Goal: Information Seeking & Learning: Learn about a topic

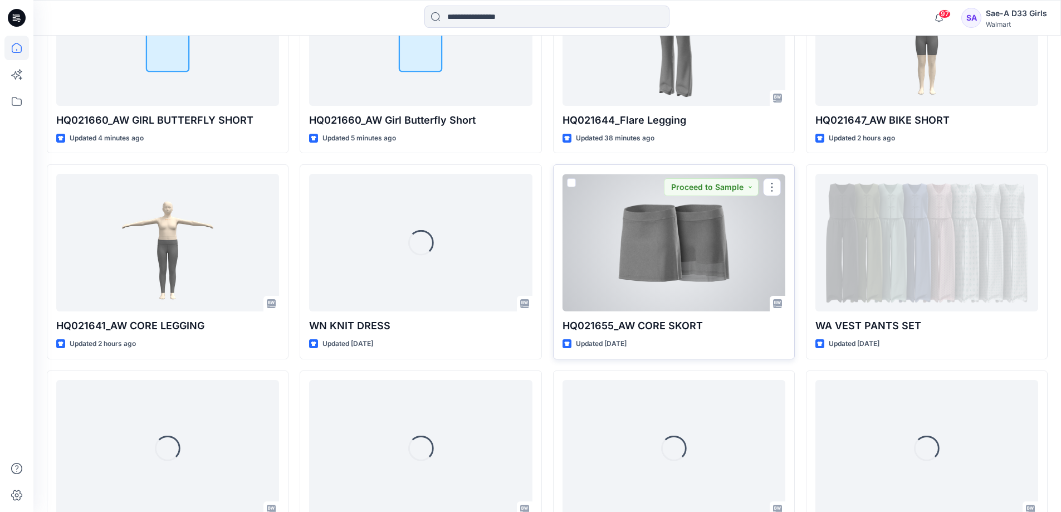
scroll to position [445, 0]
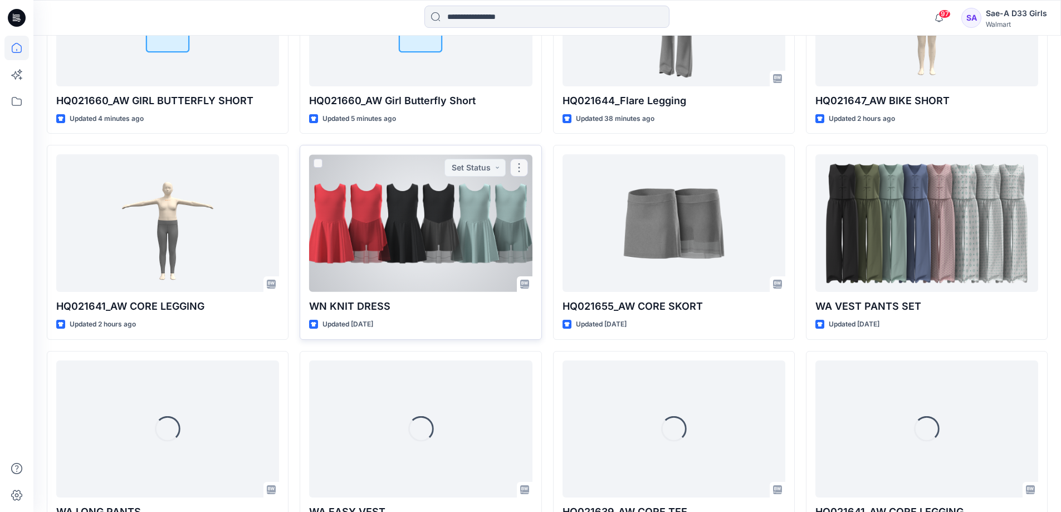
click at [373, 330] on p "Updated [DATE]" at bounding box center [347, 324] width 51 height 12
click at [437, 292] on div at bounding box center [420, 223] width 223 height 138
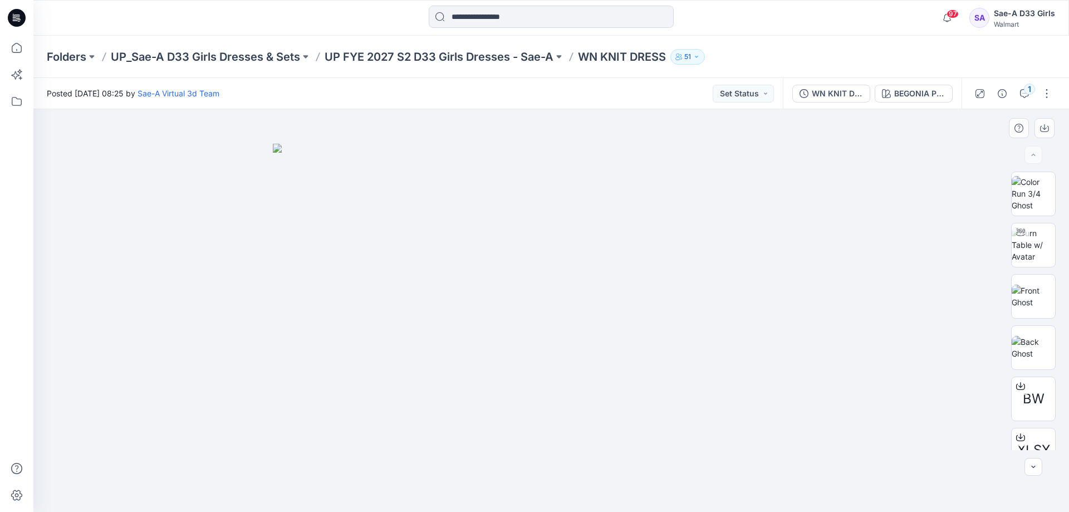
drag, startPoint x: 120, startPoint y: 361, endPoint x: 308, endPoint y: 476, distance: 220.4
click at [120, 361] on div at bounding box center [551, 310] width 1036 height 403
click at [1020, 91] on icon "button" at bounding box center [1024, 93] width 9 height 9
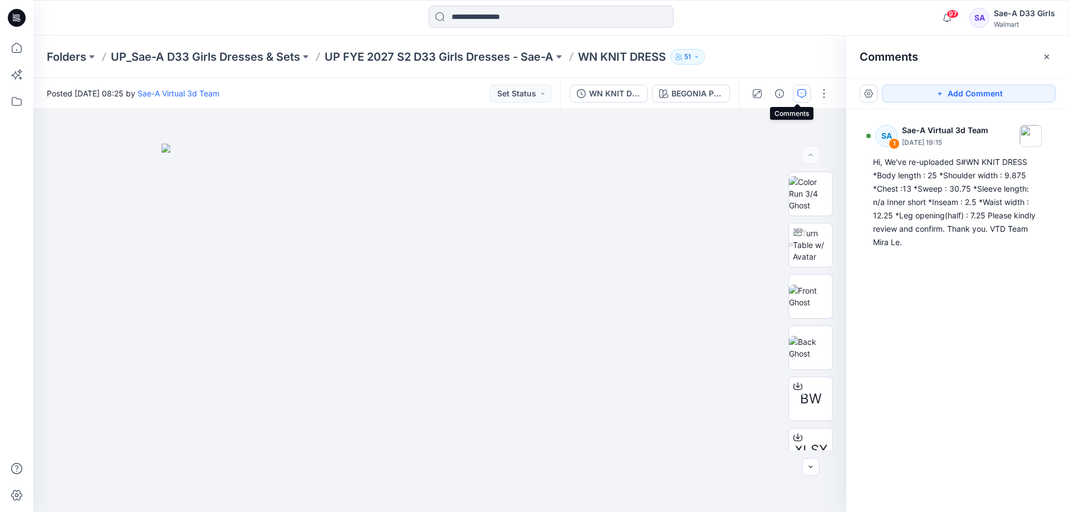
click at [929, 308] on div "SA 1 Sae-A Virtual 3d Team [DATE] 19:15 Hi, We've re-uploaded S#WN KNIT DRESS *…" at bounding box center [957, 289] width 223 height 361
click at [590, 90] on div "WN KNIT DRESS_REV2_FULL COLORWAYS" at bounding box center [614, 93] width 51 height 12
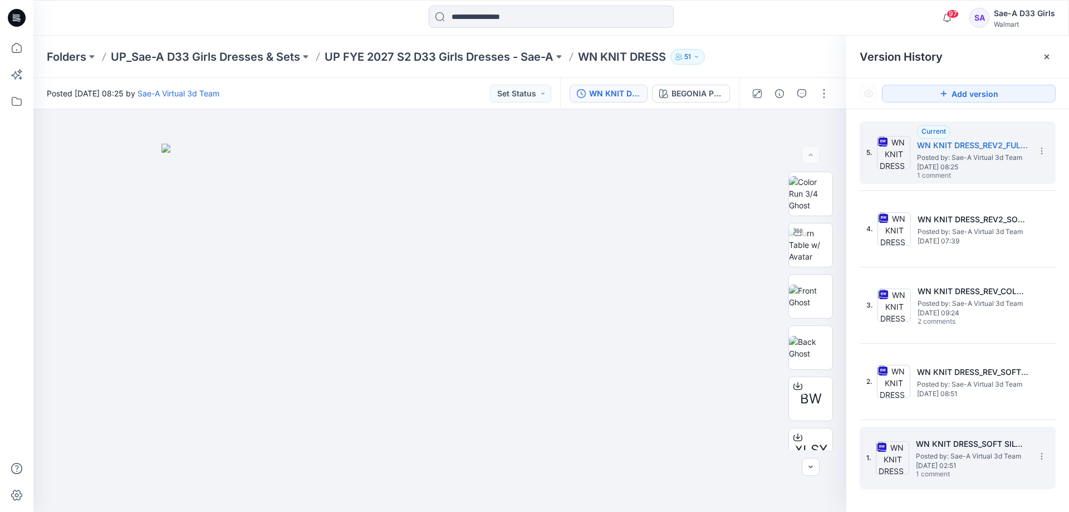
click at [943, 450] on span "Posted by: Sae-A Virtual 3d Team" at bounding box center [971, 455] width 111 height 11
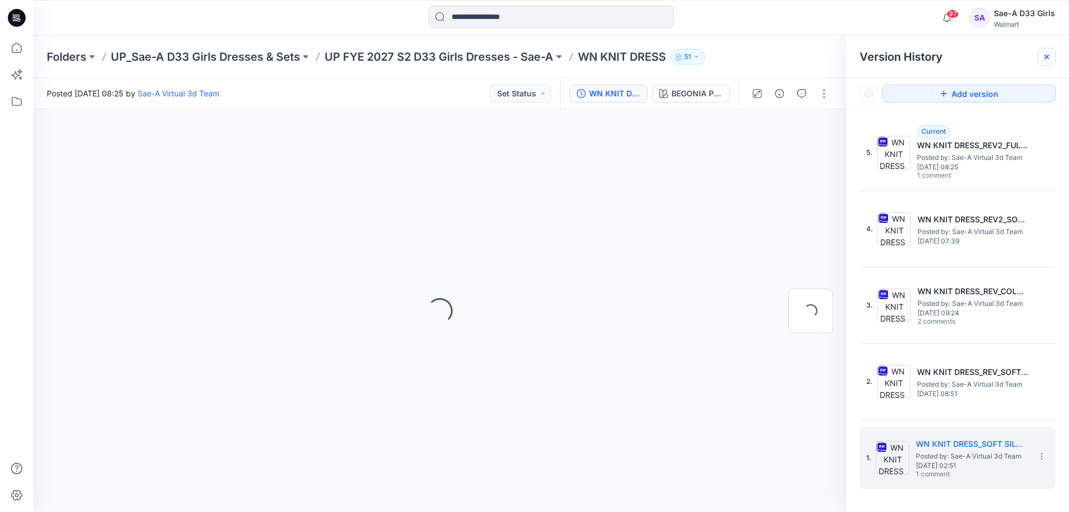
click at [1048, 53] on icon at bounding box center [1046, 56] width 9 height 9
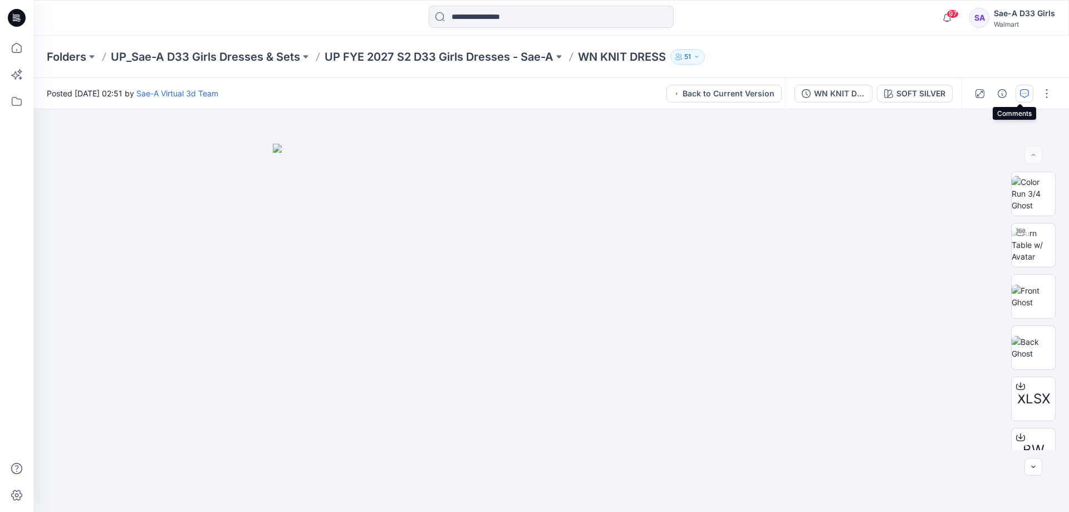
click at [1025, 85] on button "button" at bounding box center [1025, 94] width 18 height 18
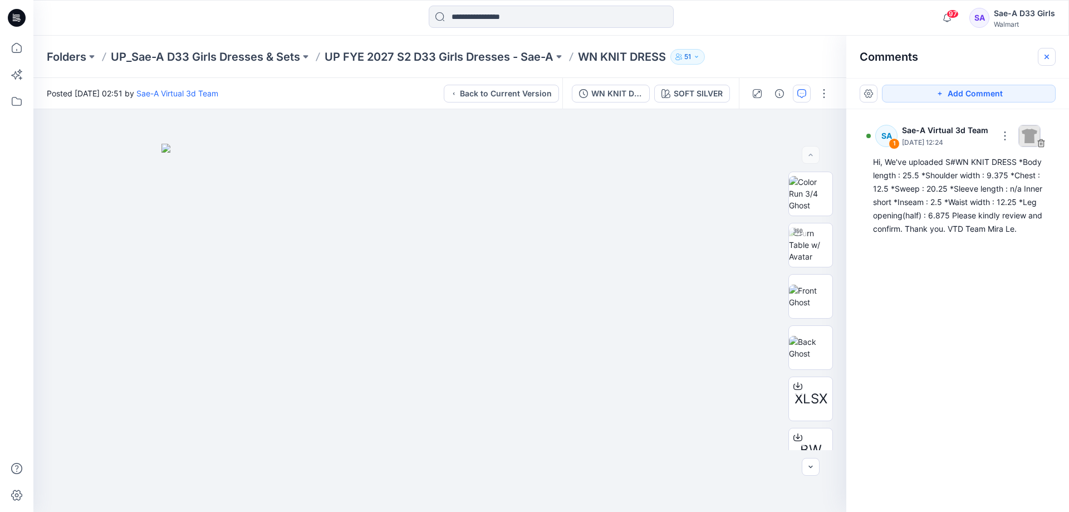
click at [1047, 57] on icon "button" at bounding box center [1046, 56] width 9 height 9
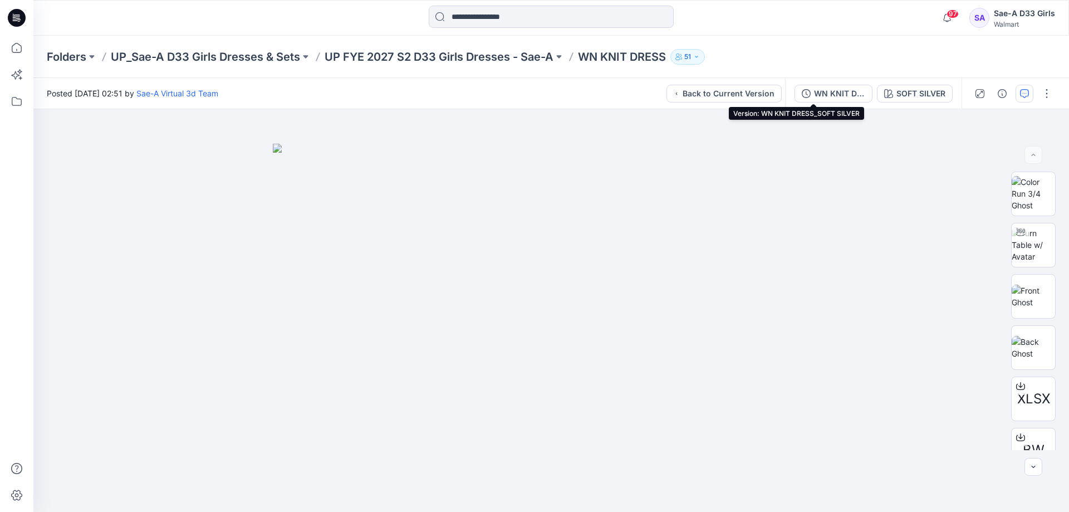
click at [814, 94] on div "WN KNIT DRESS_SOFT SILVER" at bounding box center [839, 93] width 51 height 12
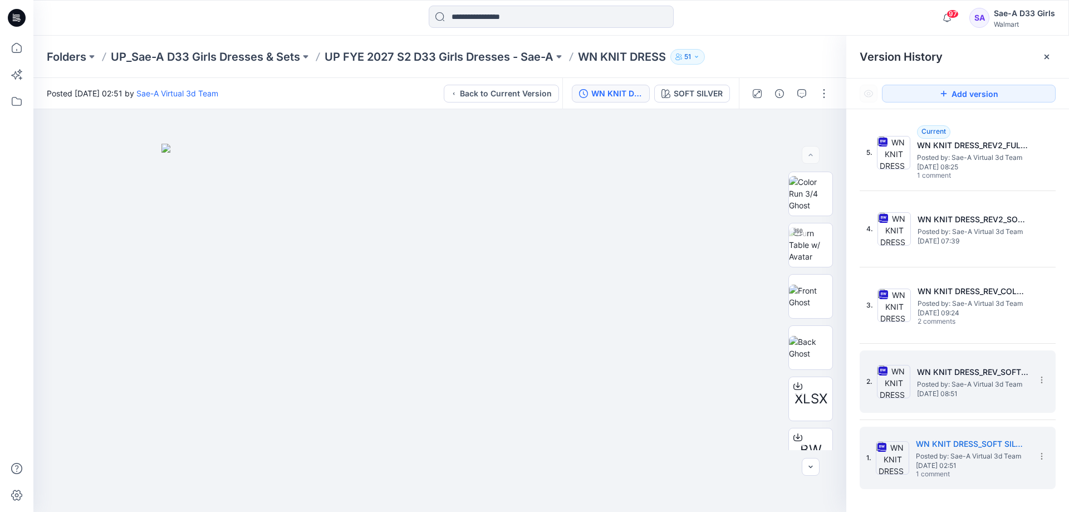
click at [932, 381] on span "Posted by: Sae-A Virtual 3d Team" at bounding box center [972, 384] width 111 height 11
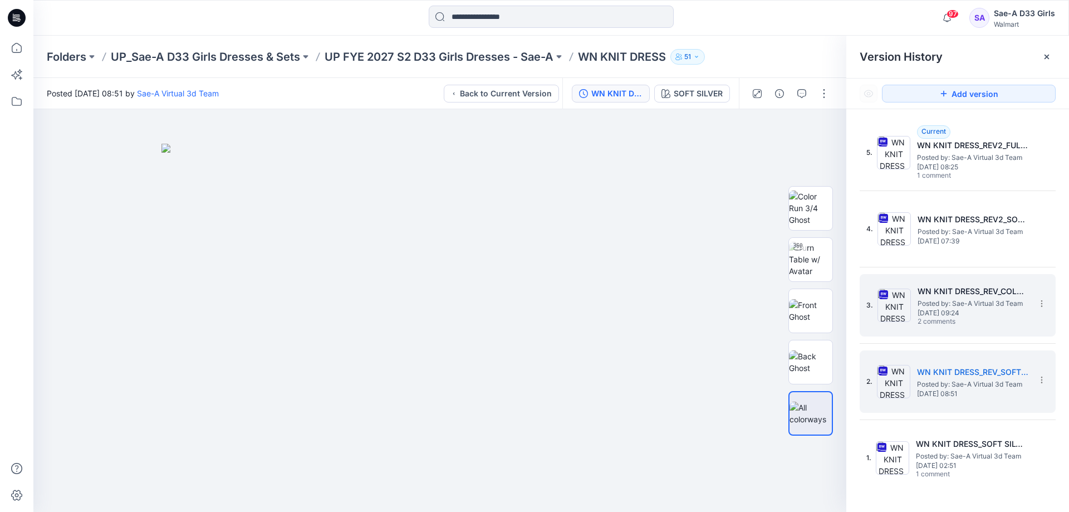
click at [976, 321] on span "2 comments" at bounding box center [957, 321] width 78 height 9
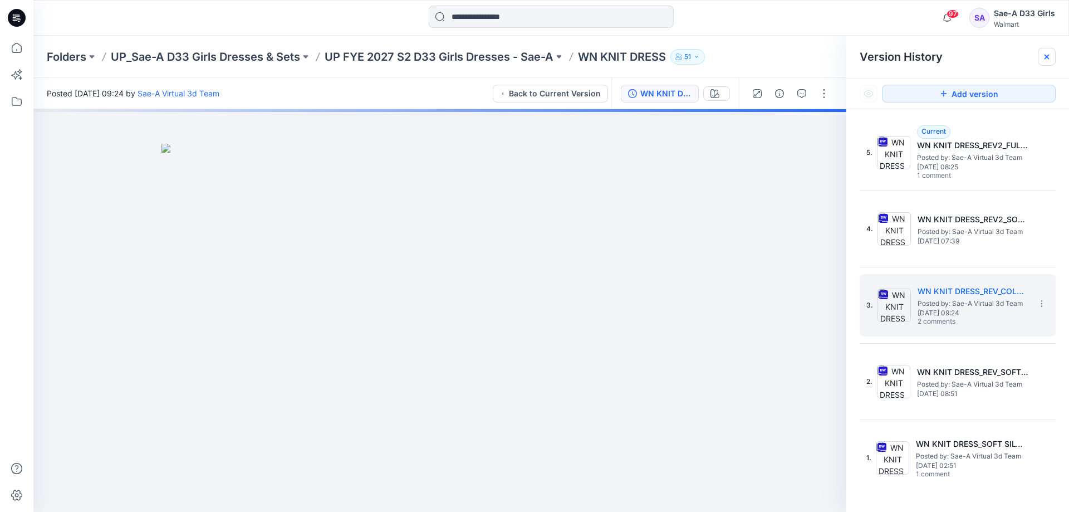
click at [1044, 58] on icon at bounding box center [1046, 56] width 9 height 9
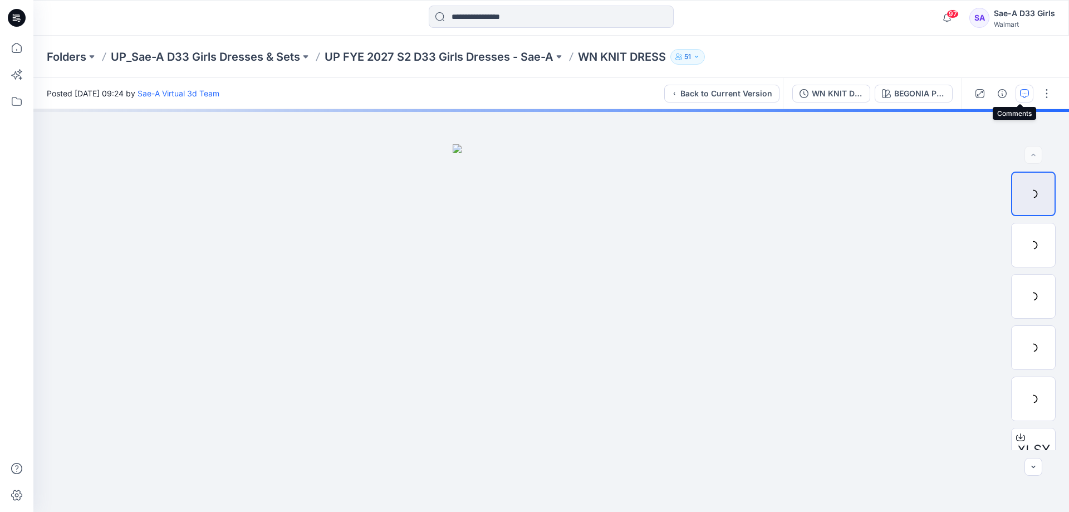
click at [1022, 97] on icon "button" at bounding box center [1024, 93] width 9 height 9
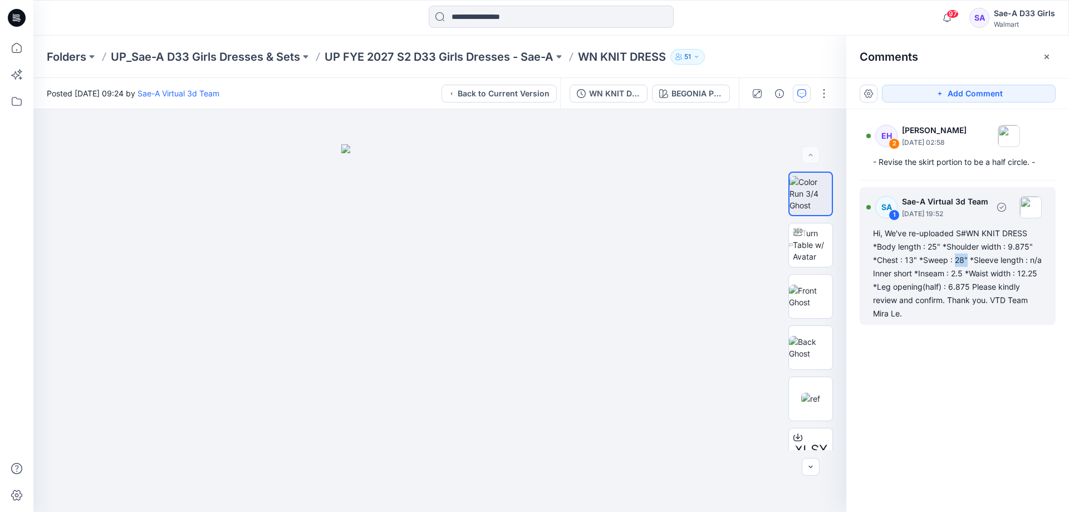
drag, startPoint x: 872, startPoint y: 283, endPoint x: 887, endPoint y: 288, distance: 15.5
click at [887, 288] on div "SA 1 Sae-A Virtual 3d Team [DATE] 19:52 Hi, We've re-uploaded S#WN KNIT DRESS *…" at bounding box center [958, 256] width 196 height 138
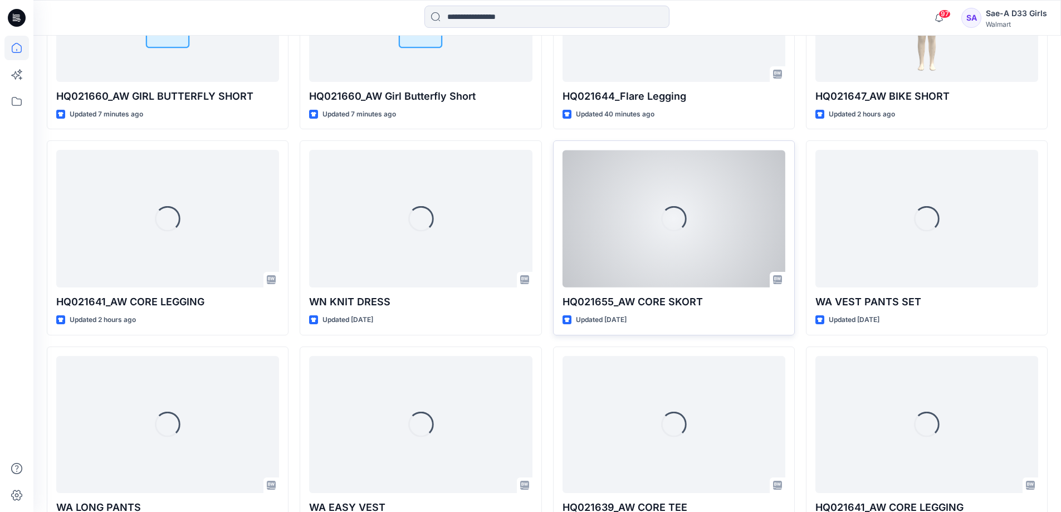
scroll to position [450, 0]
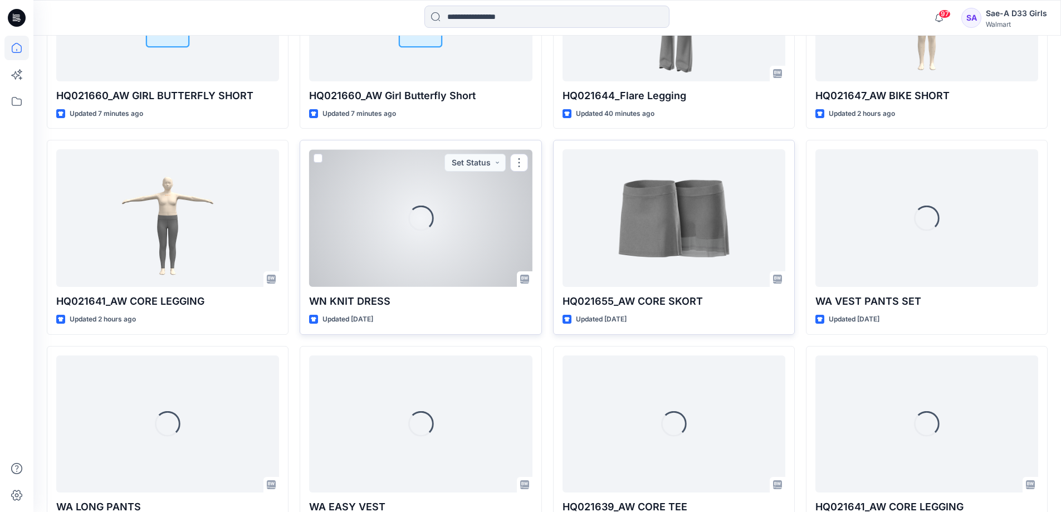
click at [404, 287] on div "Loading..." at bounding box center [420, 218] width 223 height 138
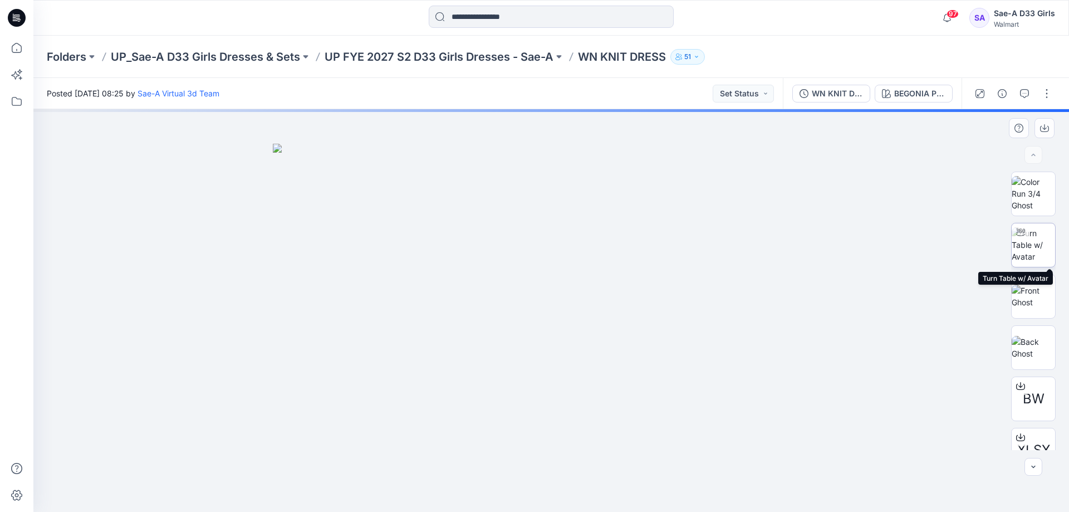
click at [1033, 256] on img at bounding box center [1033, 244] width 43 height 35
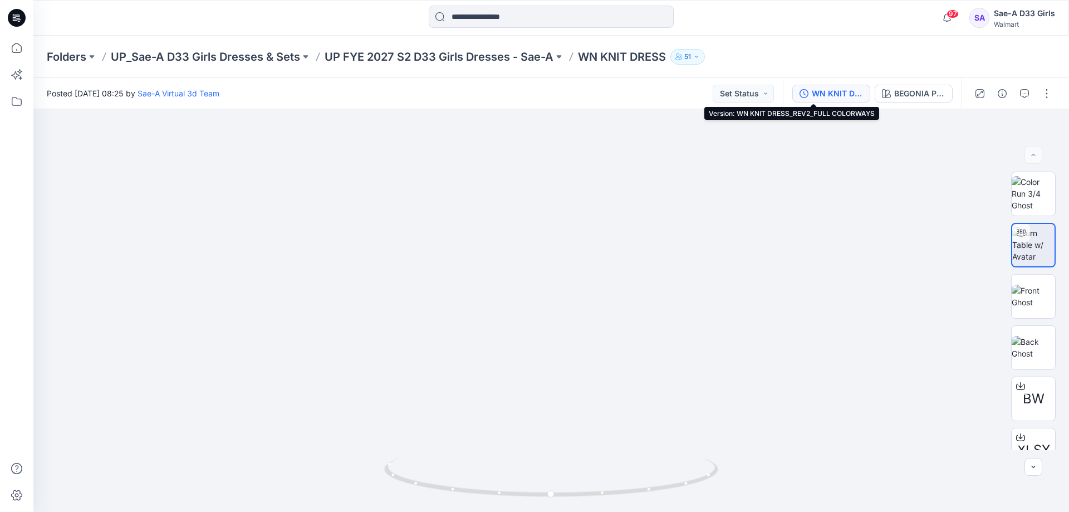
click at [835, 98] on div "WN KNIT DRESS_REV2_FULL COLORWAYS" at bounding box center [837, 93] width 51 height 12
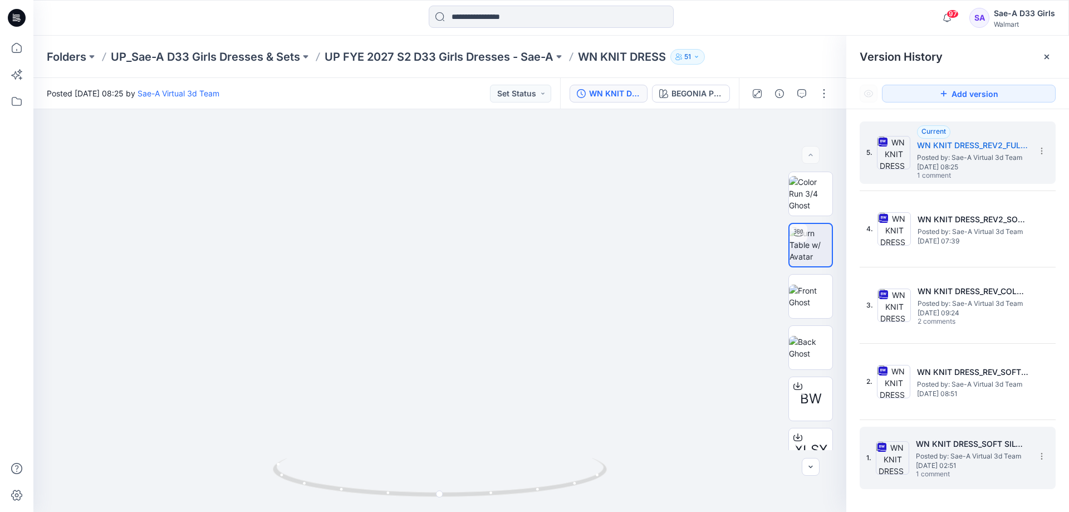
click at [940, 442] on h5 "WN KNIT DRESS_SOFT SILVER" at bounding box center [971, 443] width 111 height 13
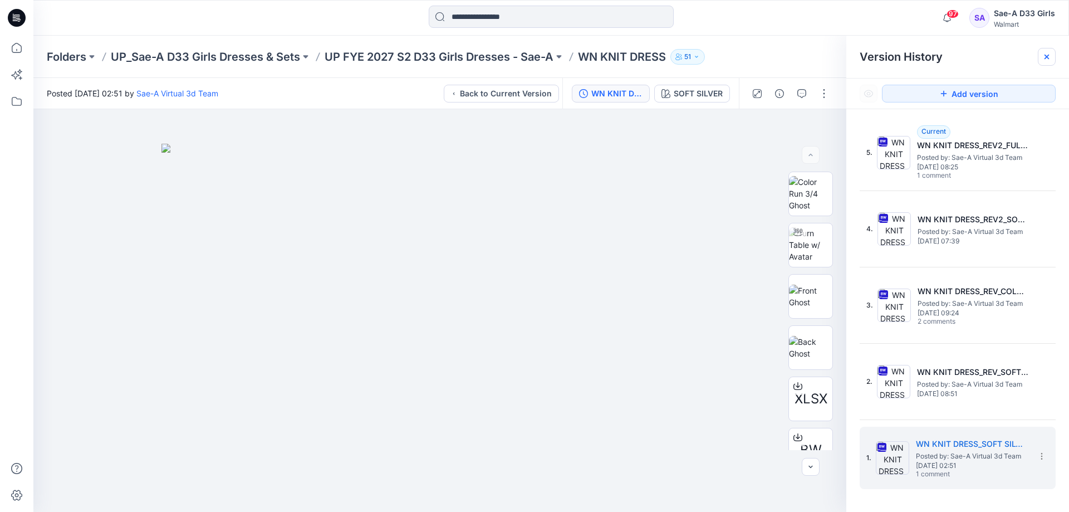
click at [1046, 57] on icon at bounding box center [1047, 57] width 4 height 4
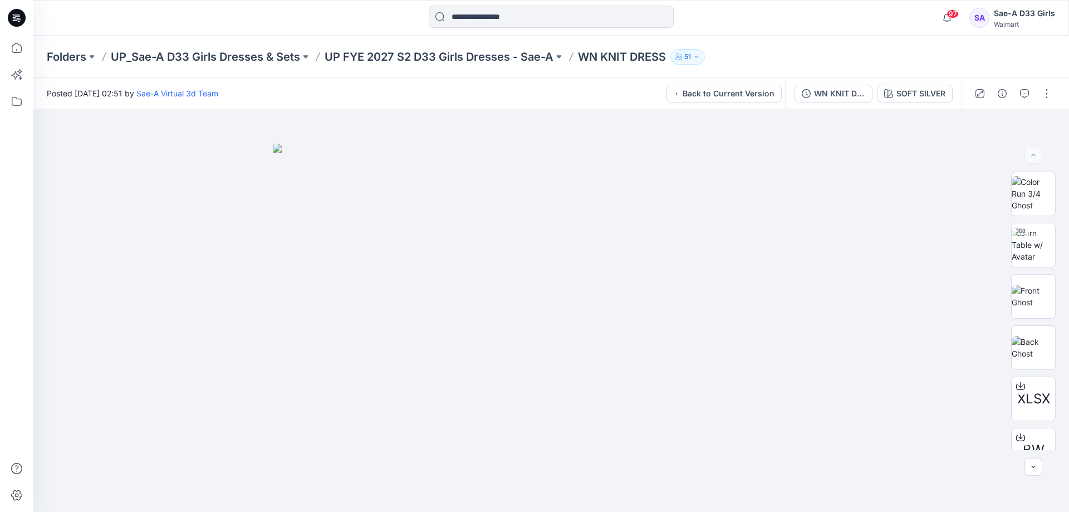
click at [1044, 62] on div "Folders UP_Sae-A D33 Girls Dresses & Sets UP FYE 2027 S2 D33 Girls Dresses - Sa…" at bounding box center [551, 57] width 1036 height 42
click at [1027, 91] on button "button" at bounding box center [1025, 94] width 18 height 18
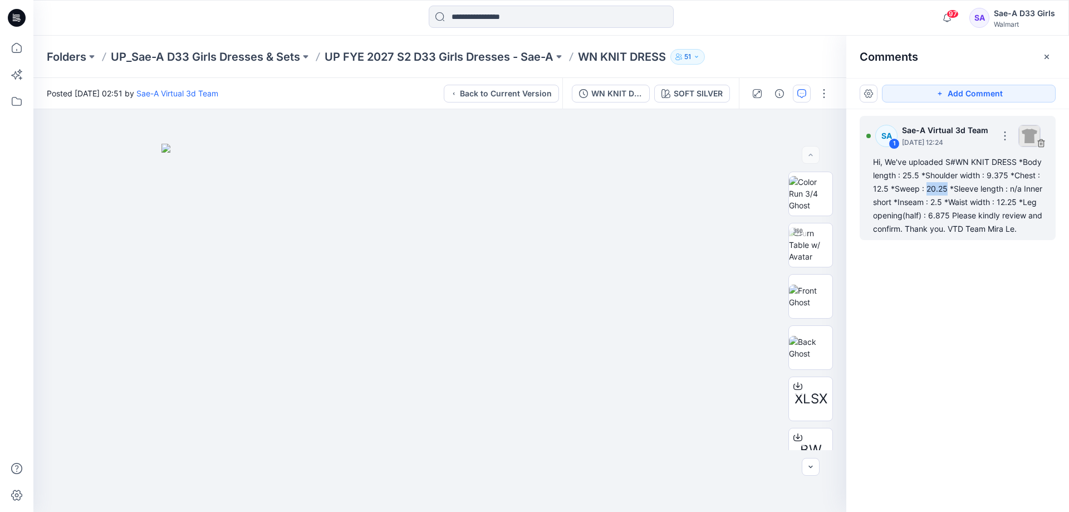
drag, startPoint x: 942, startPoint y: 200, endPoint x: 963, endPoint y: 200, distance: 21.2
click at [963, 200] on div "Hi, We've uploaded S#WN KNIT DRESS *Body length : 25.5 *Shoulder width : 9.375 …" at bounding box center [957, 195] width 169 height 80
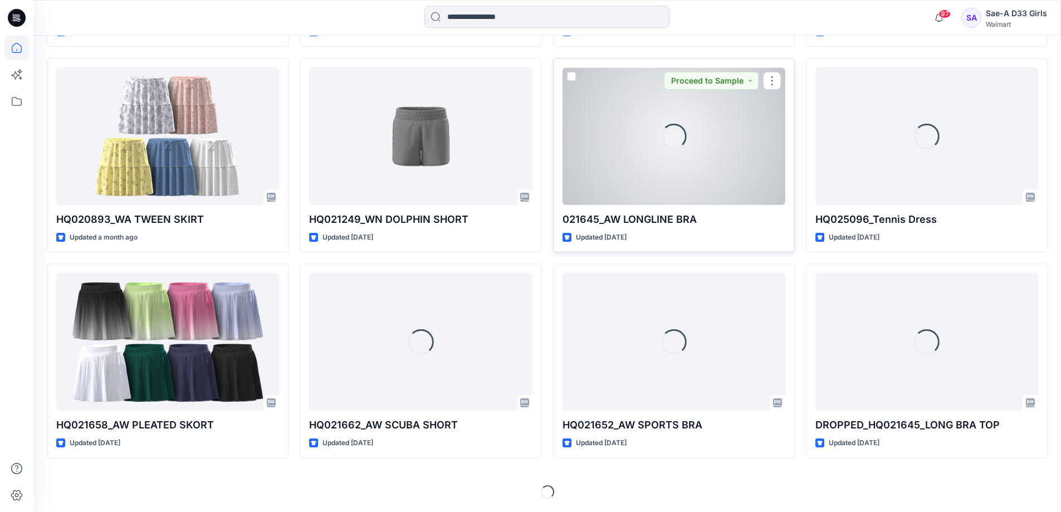
scroll to position [3824, 0]
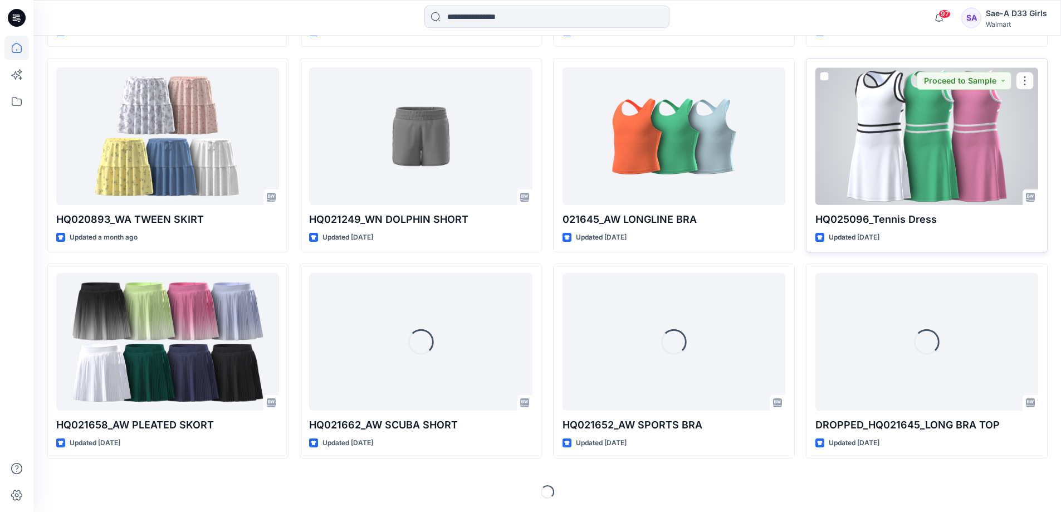
click at [888, 168] on div at bounding box center [926, 136] width 223 height 138
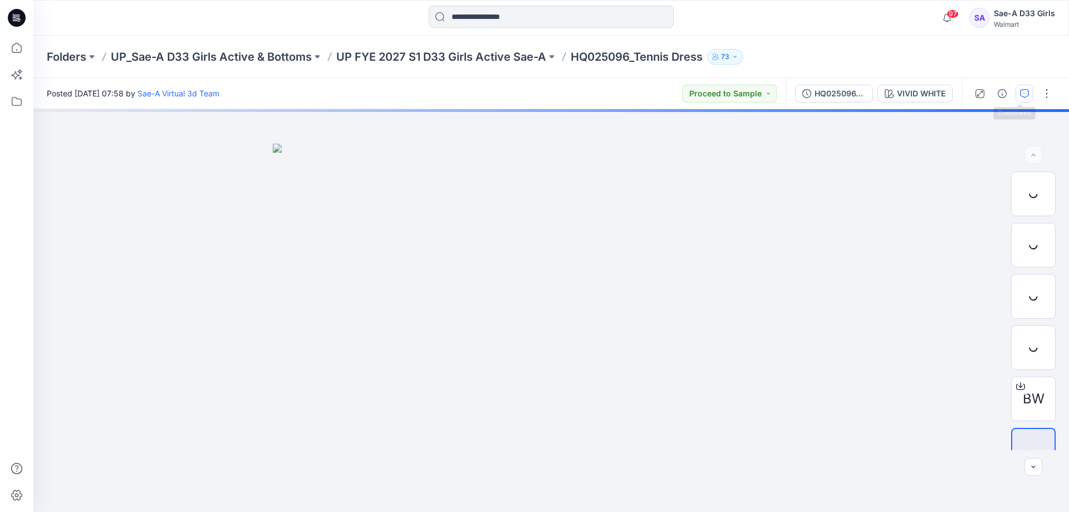
click at [1020, 93] on icon "button" at bounding box center [1024, 93] width 9 height 9
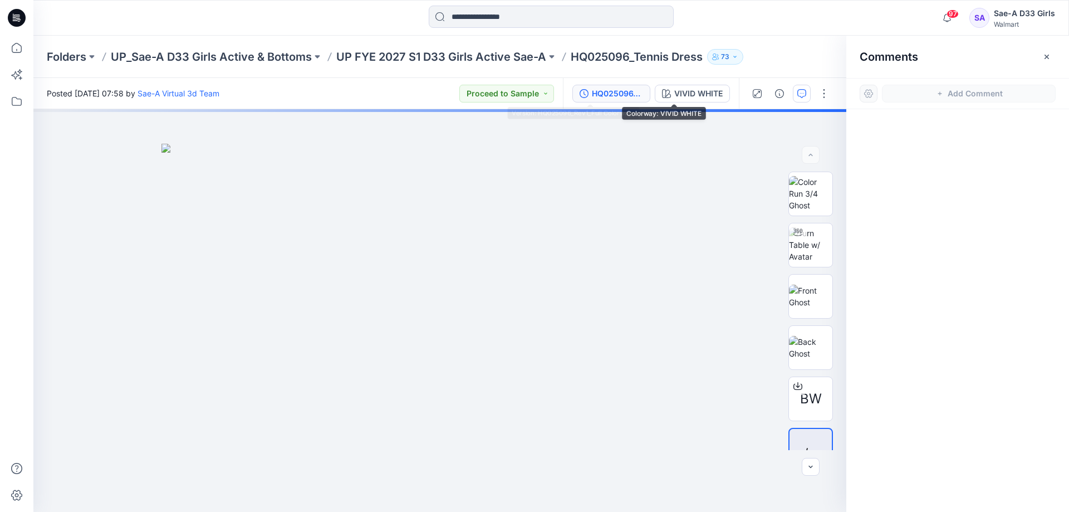
click at [592, 94] on div "HQ025096_Rev1_Full Colorways" at bounding box center [617, 93] width 51 height 12
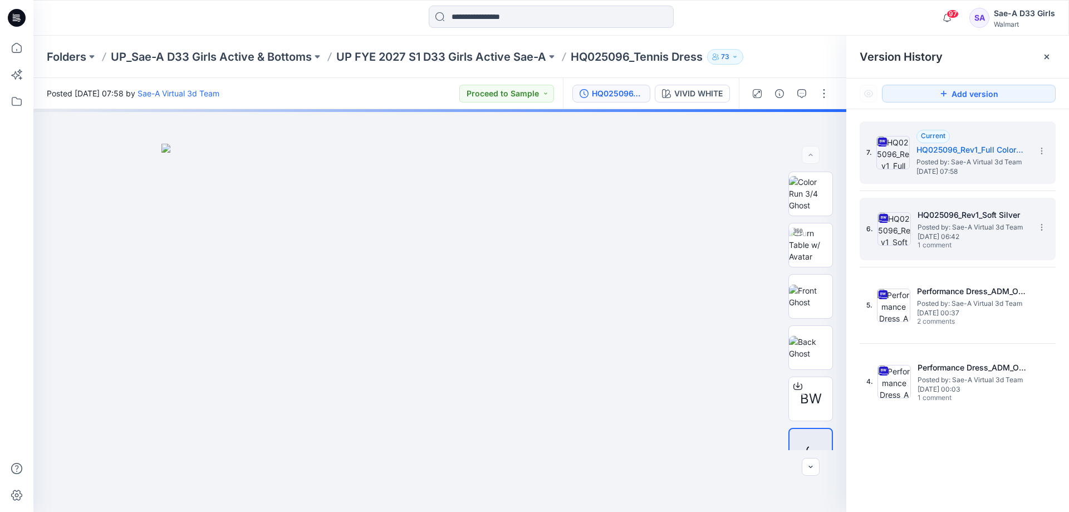
click at [954, 236] on span "Thursday, June 26, 2025 06:42" at bounding box center [973, 237] width 111 height 8
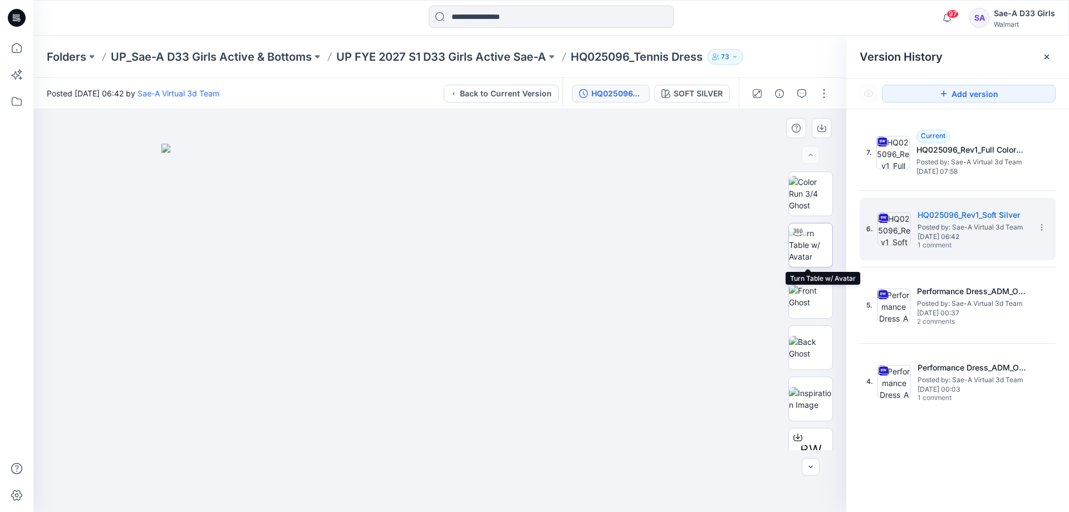
click at [798, 234] on icon at bounding box center [797, 232] width 9 height 9
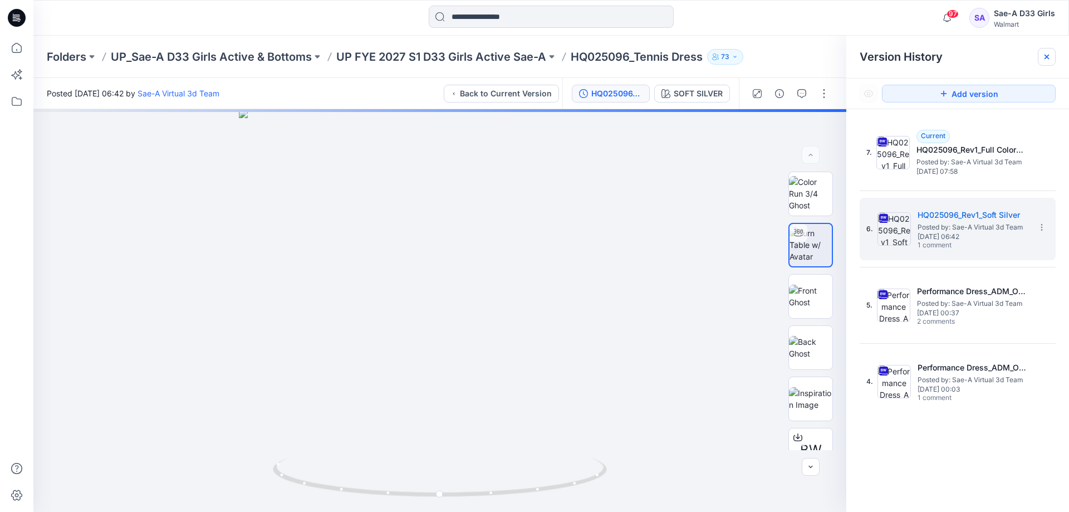
click at [1046, 57] on icon at bounding box center [1047, 57] width 4 height 4
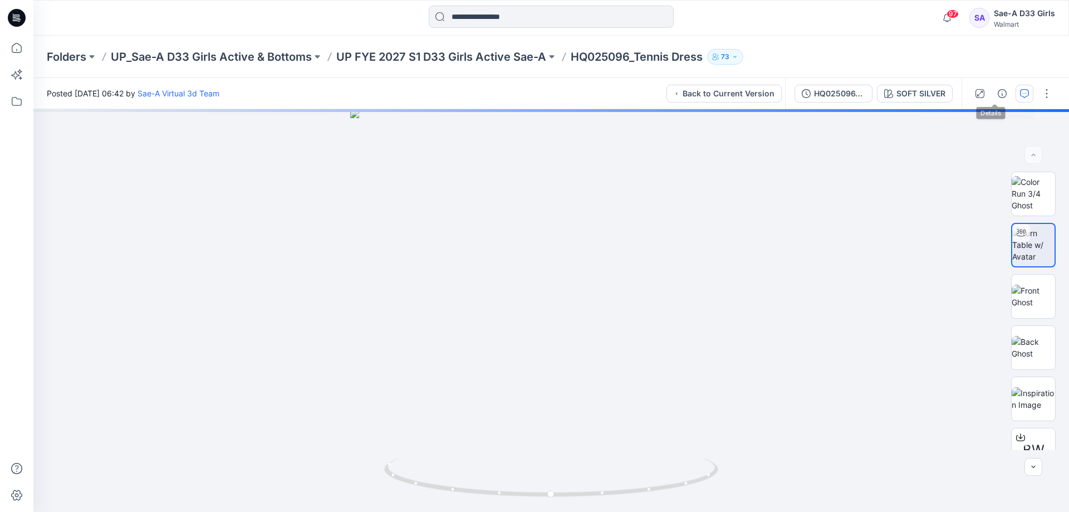
click at [1020, 93] on icon "button" at bounding box center [1024, 93] width 9 height 9
